Goal: Task Accomplishment & Management: Manage account settings

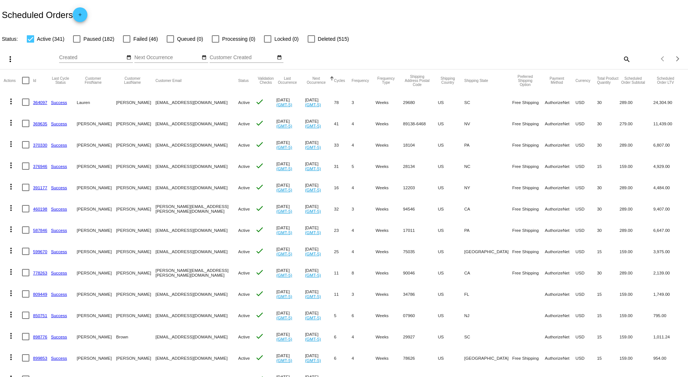
click at [622, 57] on mat-icon "search" at bounding box center [626, 58] width 9 height 11
click at [540, 58] on input "Search" at bounding box center [544, 58] width 171 height 6
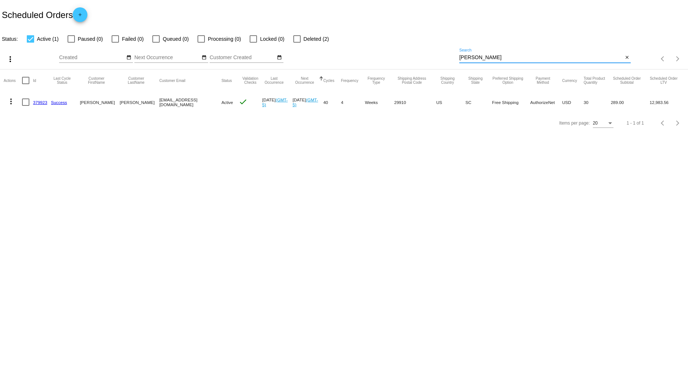
drag, startPoint x: 485, startPoint y: 57, endPoint x: 432, endPoint y: 61, distance: 53.1
click at [432, 61] on div "more_vert Sep Jan Feb Mar [DATE]" at bounding box center [344, 56] width 688 height 26
type input "bottoms"
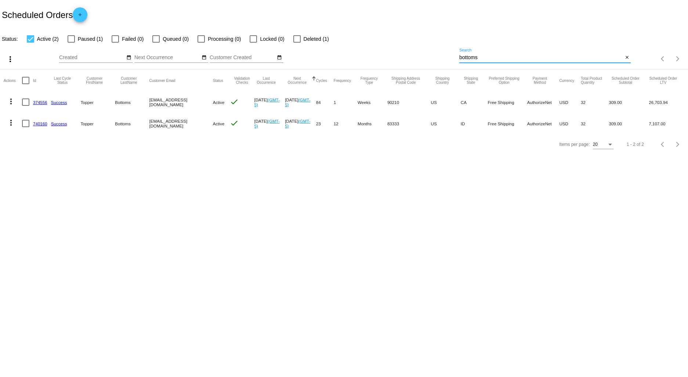
click at [35, 125] on link "740160" at bounding box center [40, 123] width 14 height 5
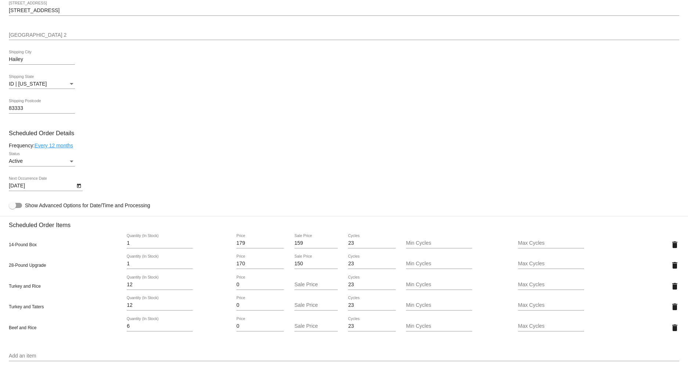
scroll to position [285, 0]
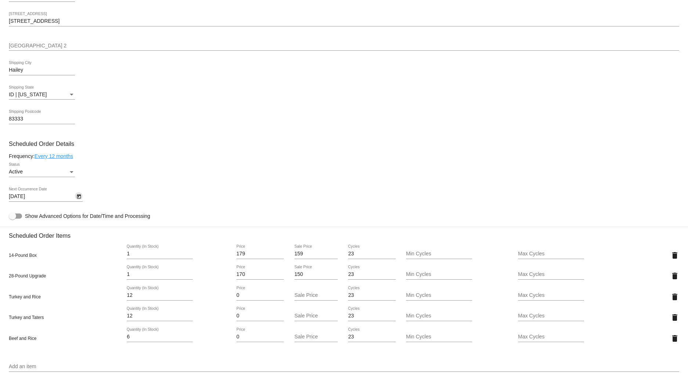
click at [79, 199] on icon "Open calendar" at bounding box center [78, 196] width 5 height 9
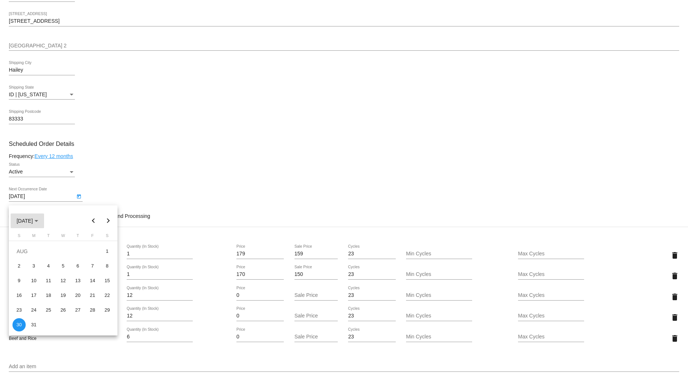
click at [38, 221] on span "[DATE]" at bounding box center [28, 221] width 22 height 6
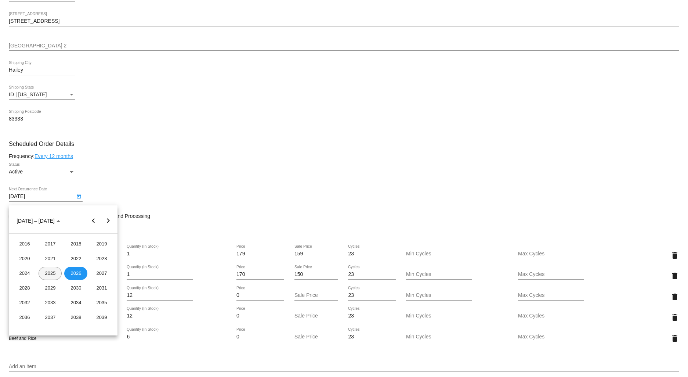
click at [48, 274] on div "2025" at bounding box center [50, 272] width 23 height 13
click at [19, 287] on div "SEP" at bounding box center [24, 287] width 23 height 13
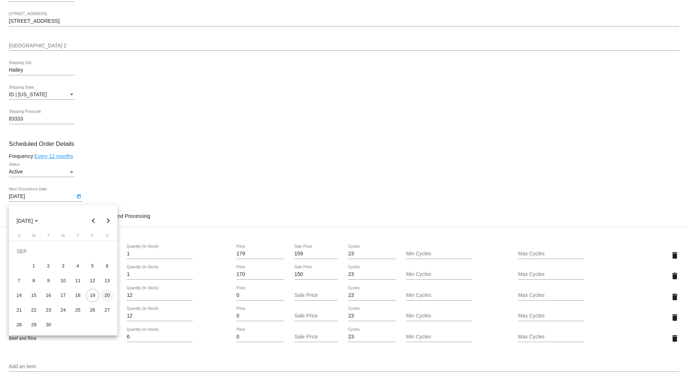
click at [105, 296] on div "20" at bounding box center [107, 294] width 13 height 13
type input "[DATE]"
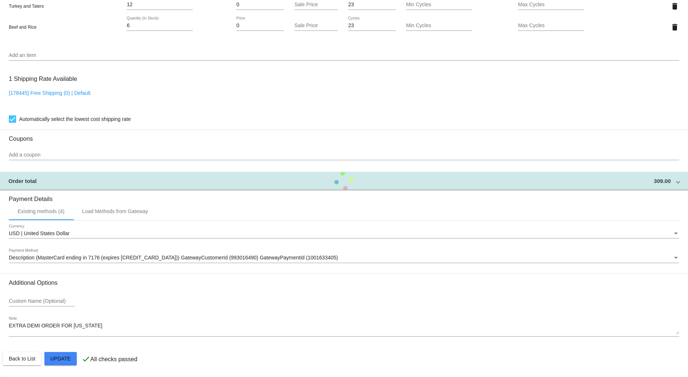
scroll to position [601, 0]
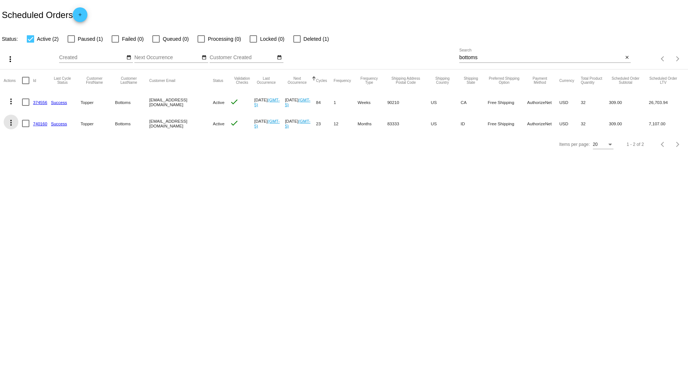
click at [10, 123] on mat-icon "more_vert" at bounding box center [11, 122] width 9 height 9
click at [34, 177] on span "Process Now" at bounding box center [41, 176] width 30 height 6
drag, startPoint x: 498, startPoint y: 60, endPoint x: 409, endPoint y: 54, distance: 88.6
click at [411, 54] on div "more_vert Sep Jan Feb Mar [DATE]" at bounding box center [344, 56] width 688 height 26
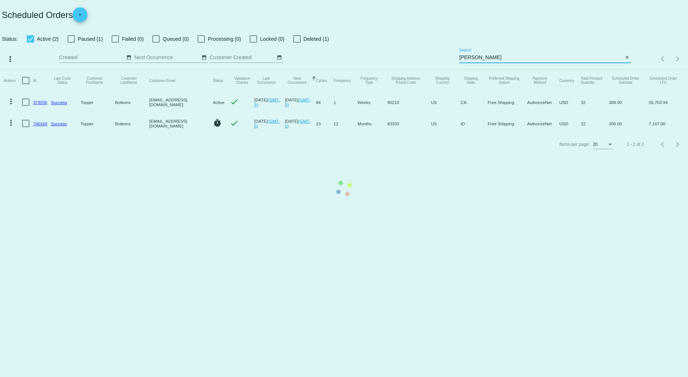
type input "[PERSON_NAME]"
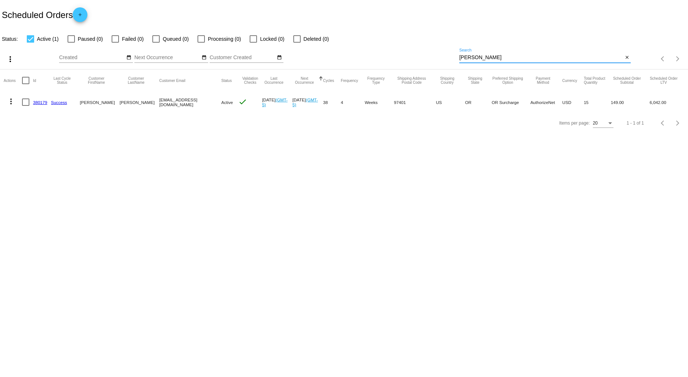
click at [36, 101] on link "380179" at bounding box center [40, 102] width 14 height 5
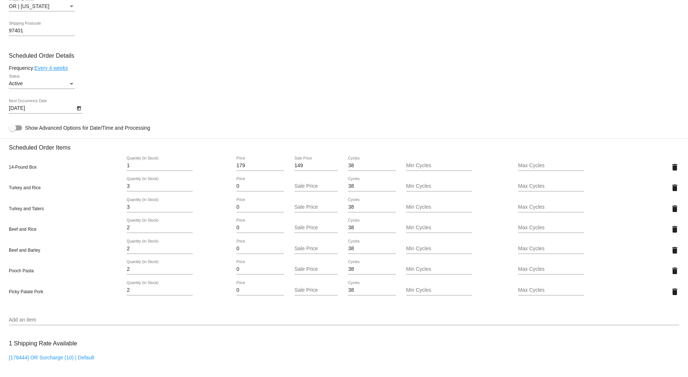
scroll to position [367, 0]
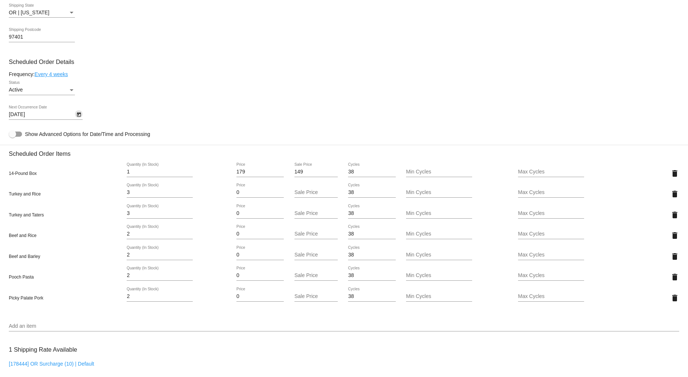
click at [78, 119] on icon "Open calendar" at bounding box center [78, 114] width 5 height 9
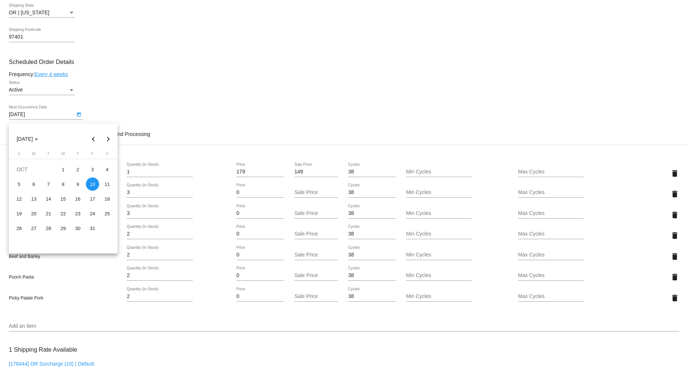
click at [109, 139] on button "Next month" at bounding box center [108, 138] width 15 height 15
click at [106, 138] on button "Next month" at bounding box center [108, 138] width 15 height 15
click at [93, 184] on div "5" at bounding box center [92, 183] width 13 height 13
type input "[DATE]"
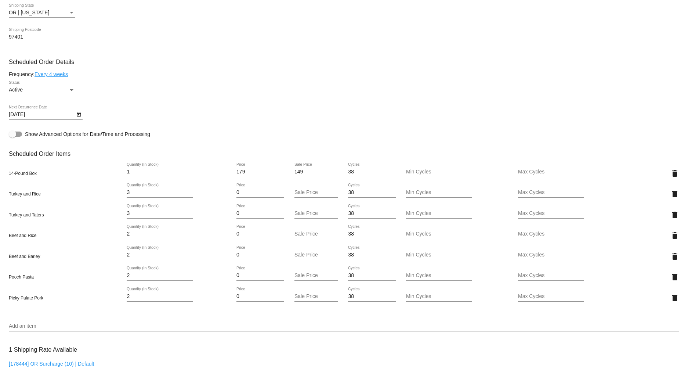
click at [61, 77] on link "Every 4 weeks" at bounding box center [50, 74] width 33 height 6
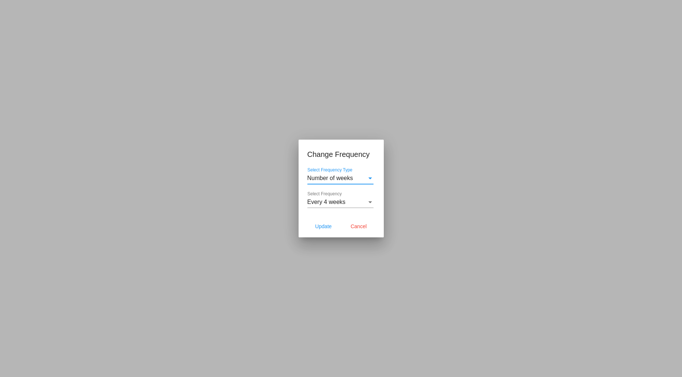
click at [331, 202] on span "Every 4 weeks" at bounding box center [326, 202] width 38 height 6
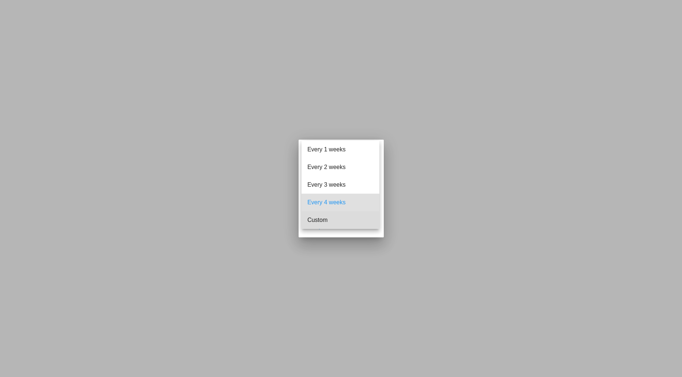
click at [333, 222] on span "Custom" at bounding box center [340, 220] width 66 height 18
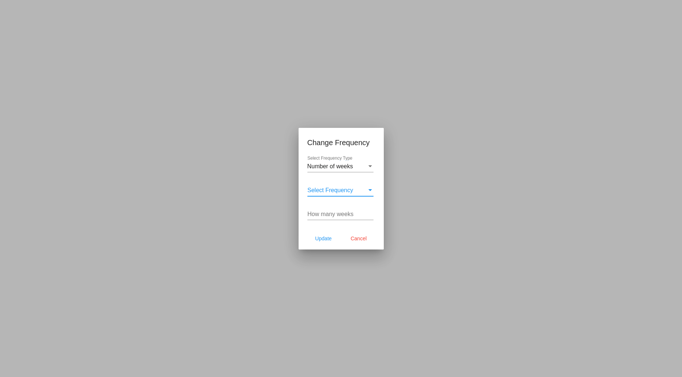
click at [322, 214] on input "How many weeks" at bounding box center [340, 214] width 66 height 7
type input "8"
click at [315, 235] on span "Update" at bounding box center [323, 238] width 17 height 6
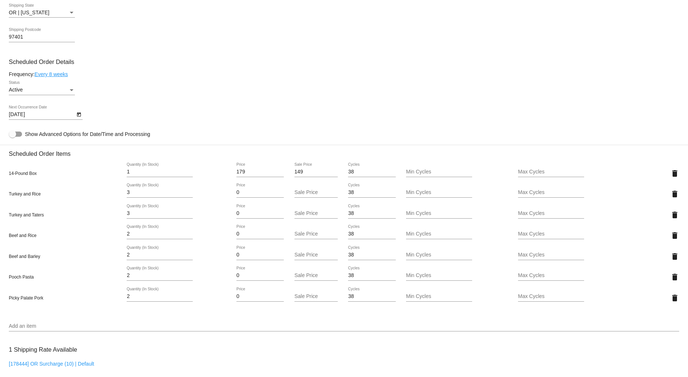
click at [77, 119] on icon "Open calendar" at bounding box center [78, 114] width 5 height 9
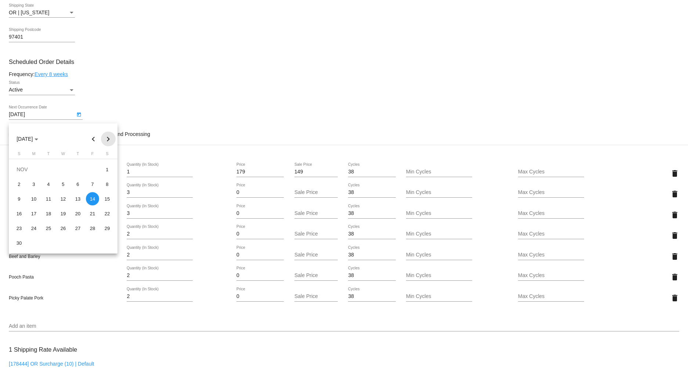
click at [108, 139] on button "Next month" at bounding box center [108, 138] width 15 height 15
click at [95, 180] on div "5" at bounding box center [92, 183] width 13 height 13
type input "[DATE]"
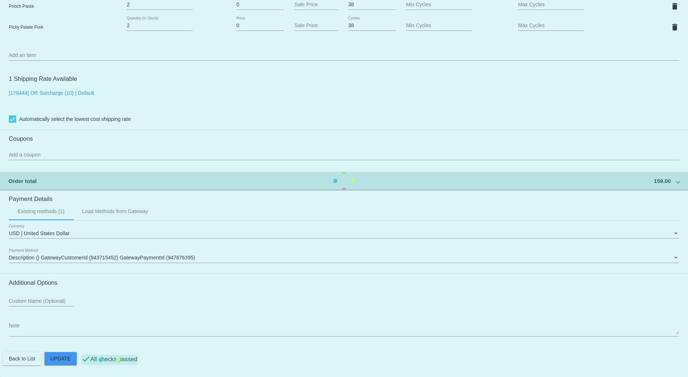
scroll to position [643, 0]
